Goal: Communication & Community: Answer question/provide support

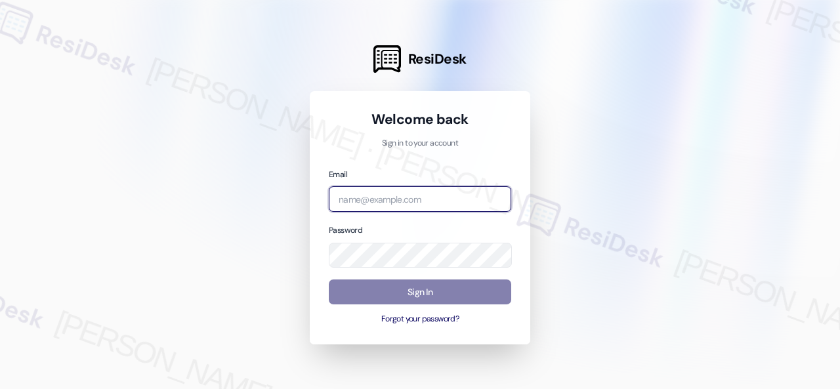
click at [390, 200] on input "email" at bounding box center [420, 199] width 182 height 26
paste input "automated-surveys-birchstone_residential-resen.fifteen@birchstone_[DOMAIN_NAME]"
type input "automated-surveys-birchstone_residential-resen.fifteen@birchstone_[DOMAIN_NAME]"
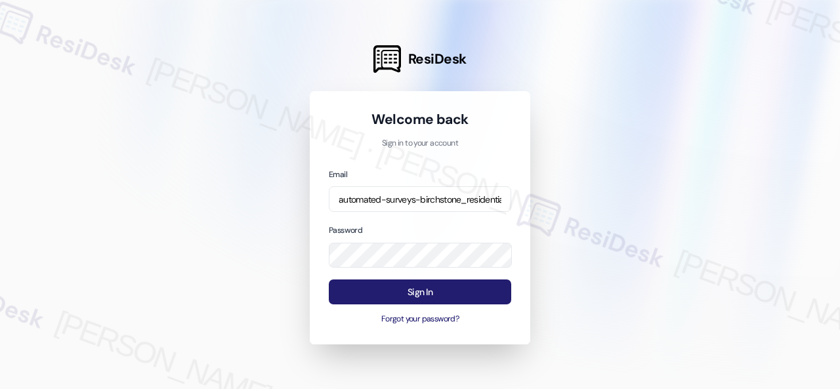
click at [399, 292] on button "Sign In" at bounding box center [420, 293] width 182 height 26
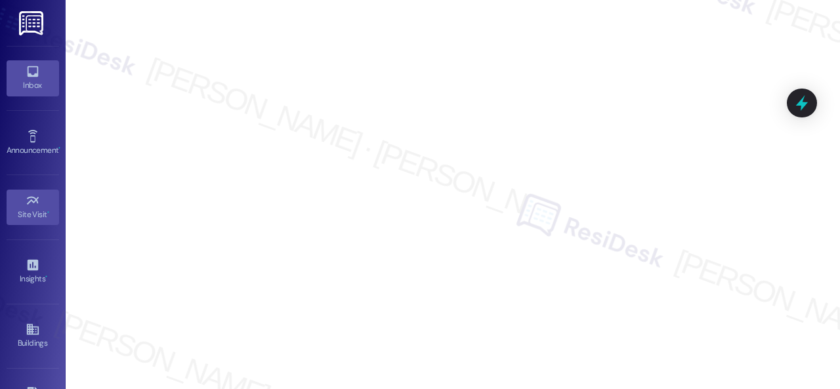
click at [30, 77] on icon at bounding box center [33, 71] width 14 height 14
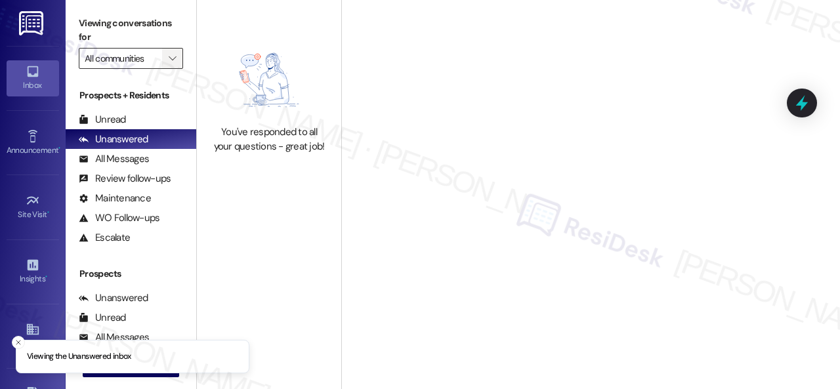
click at [176, 57] on icon "" at bounding box center [172, 58] width 7 height 10
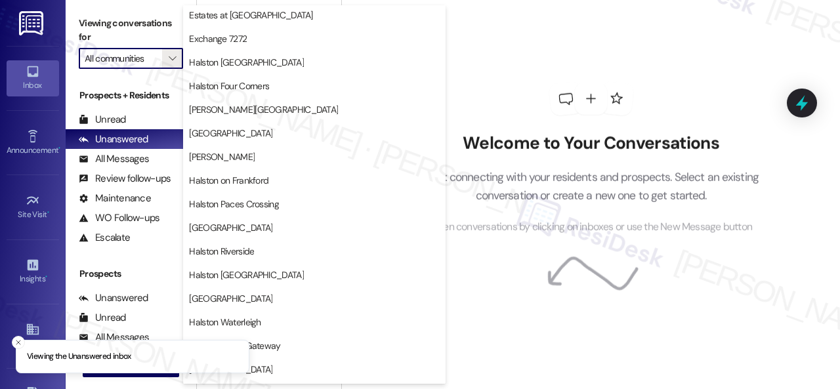
scroll to position [394, 0]
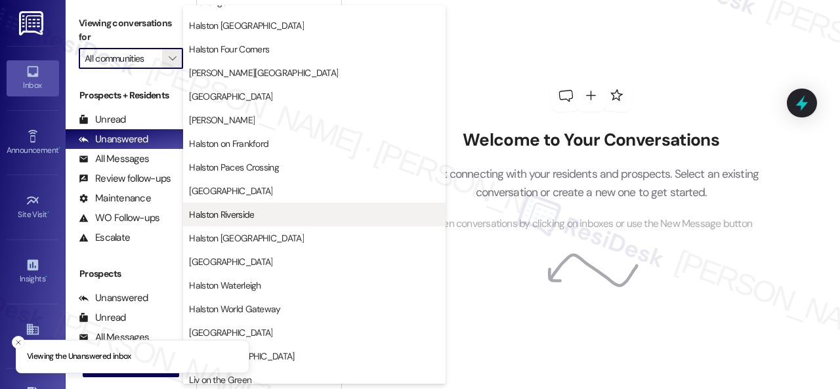
click at [234, 213] on span "Halston Riverside" at bounding box center [221, 214] width 65 height 13
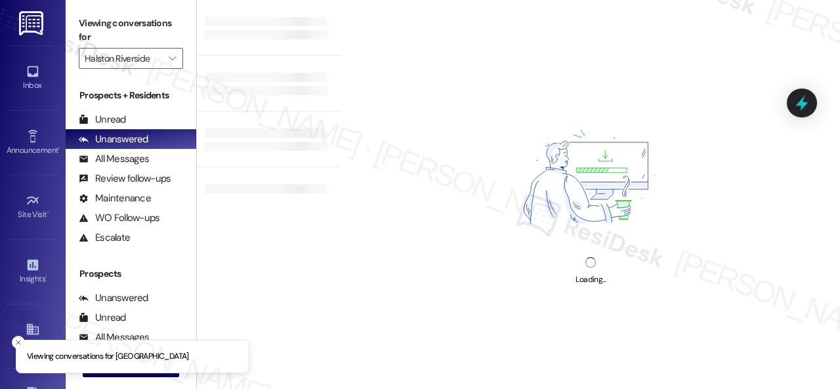
type input "Halston Riverside"
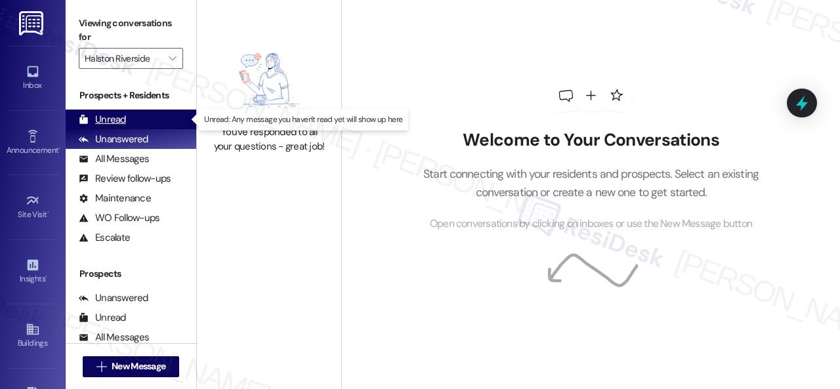
click at [112, 119] on div "Unread" at bounding box center [102, 120] width 47 height 14
